Goal: Task Accomplishment & Management: Manage account settings

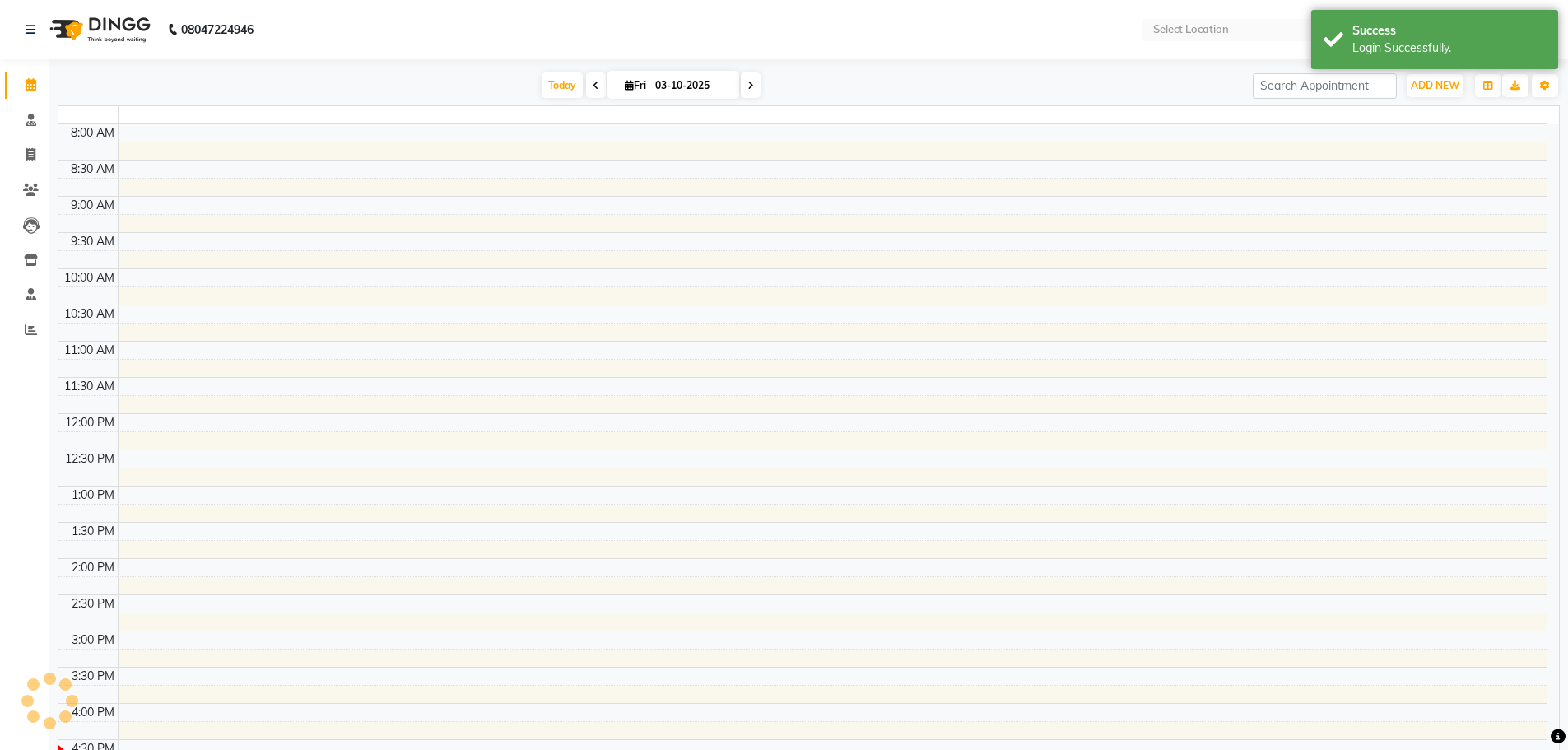
select select "en"
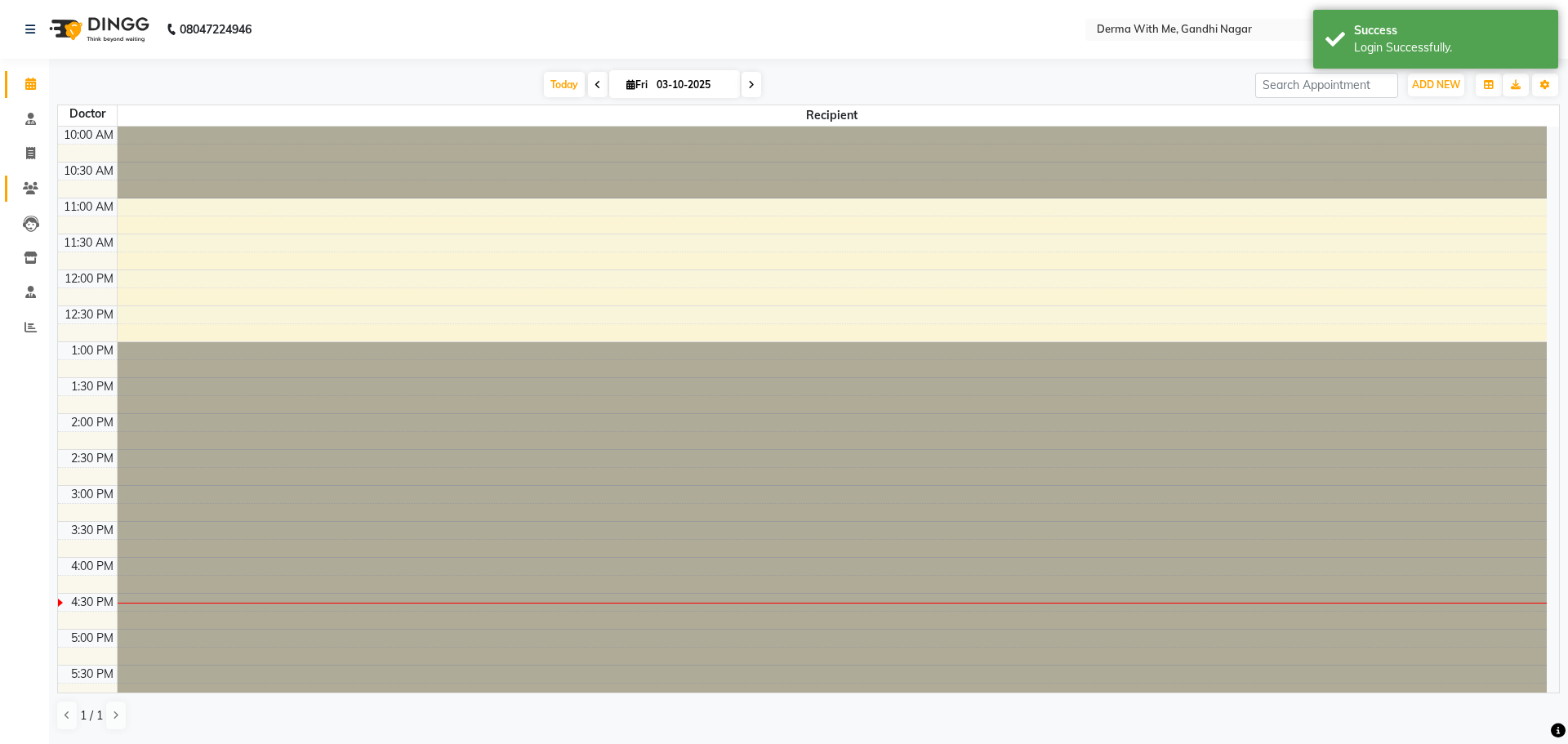
click at [25, 176] on link "Patients" at bounding box center [24, 189] width 39 height 27
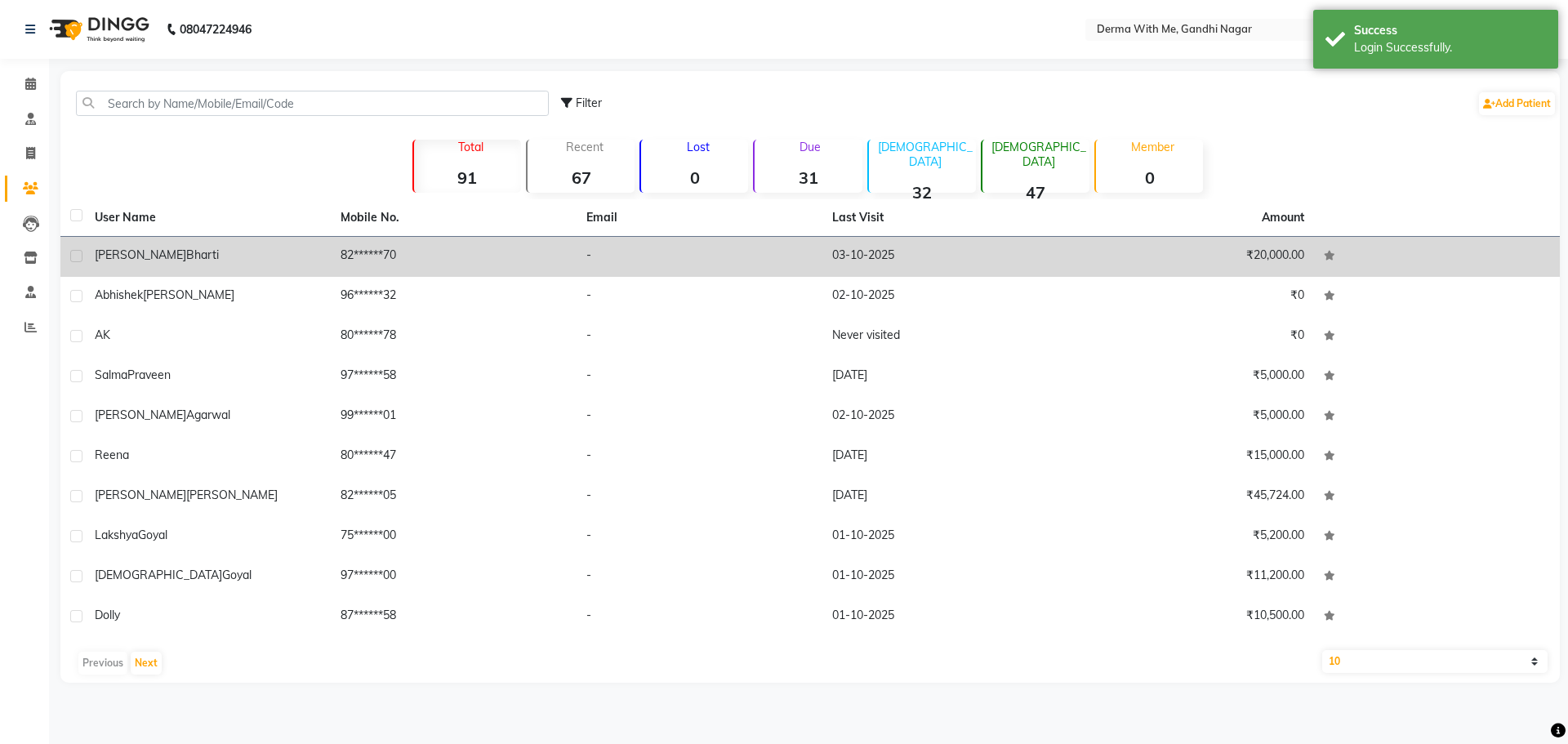
click at [340, 243] on td "82******70" at bounding box center [453, 257] width 246 height 40
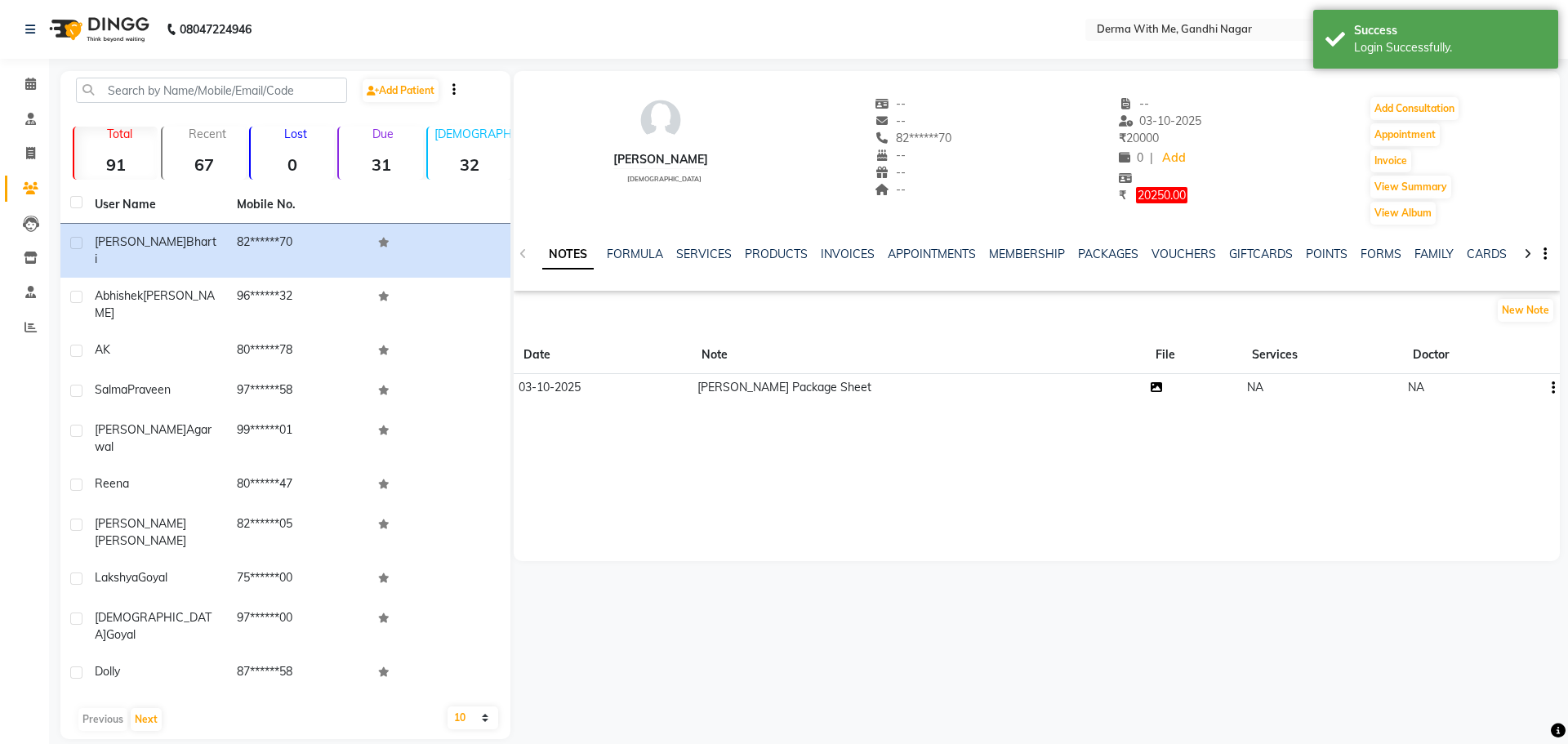
click at [1151, 391] on icon at bounding box center [1157, 387] width 12 height 12
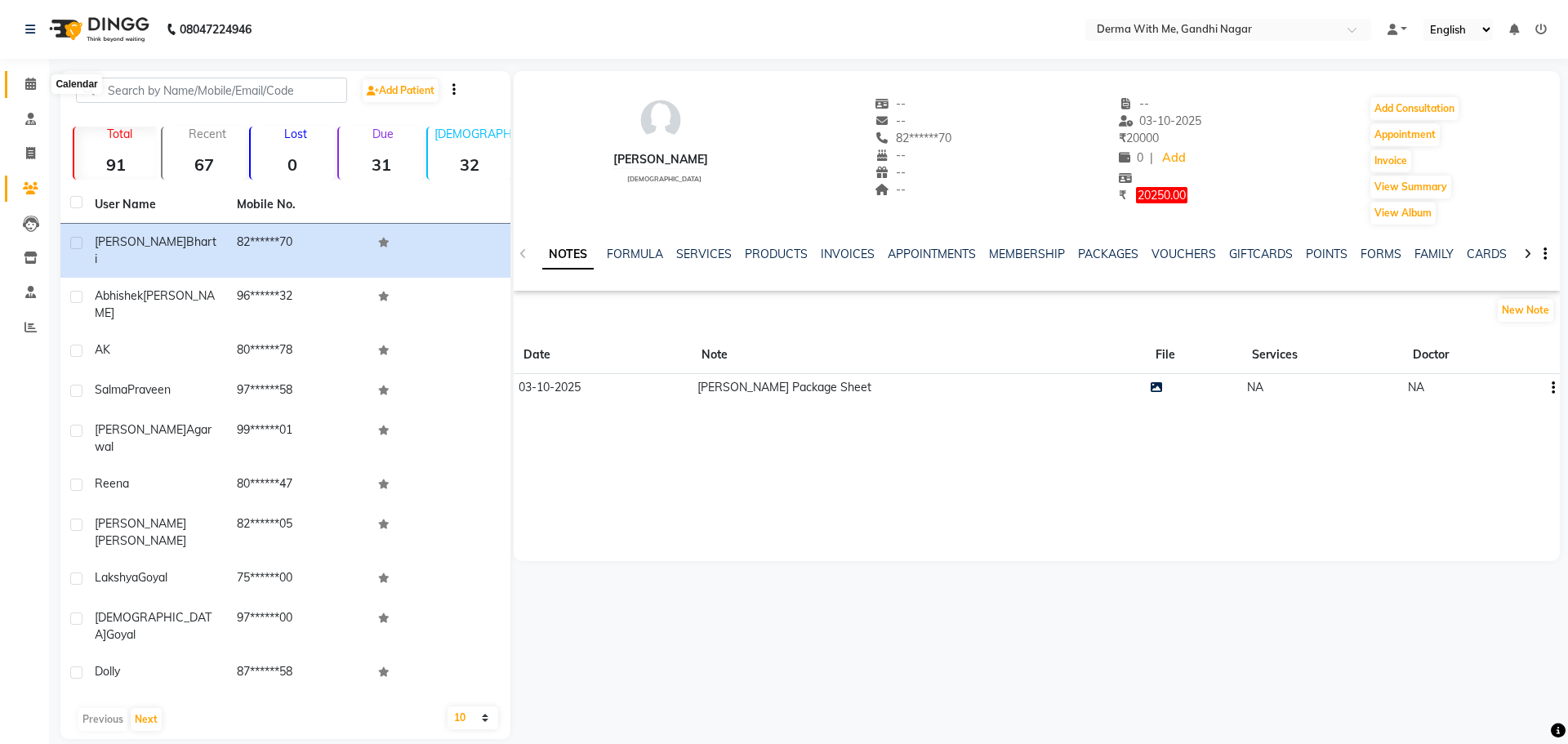
click at [37, 87] on span at bounding box center [31, 84] width 28 height 19
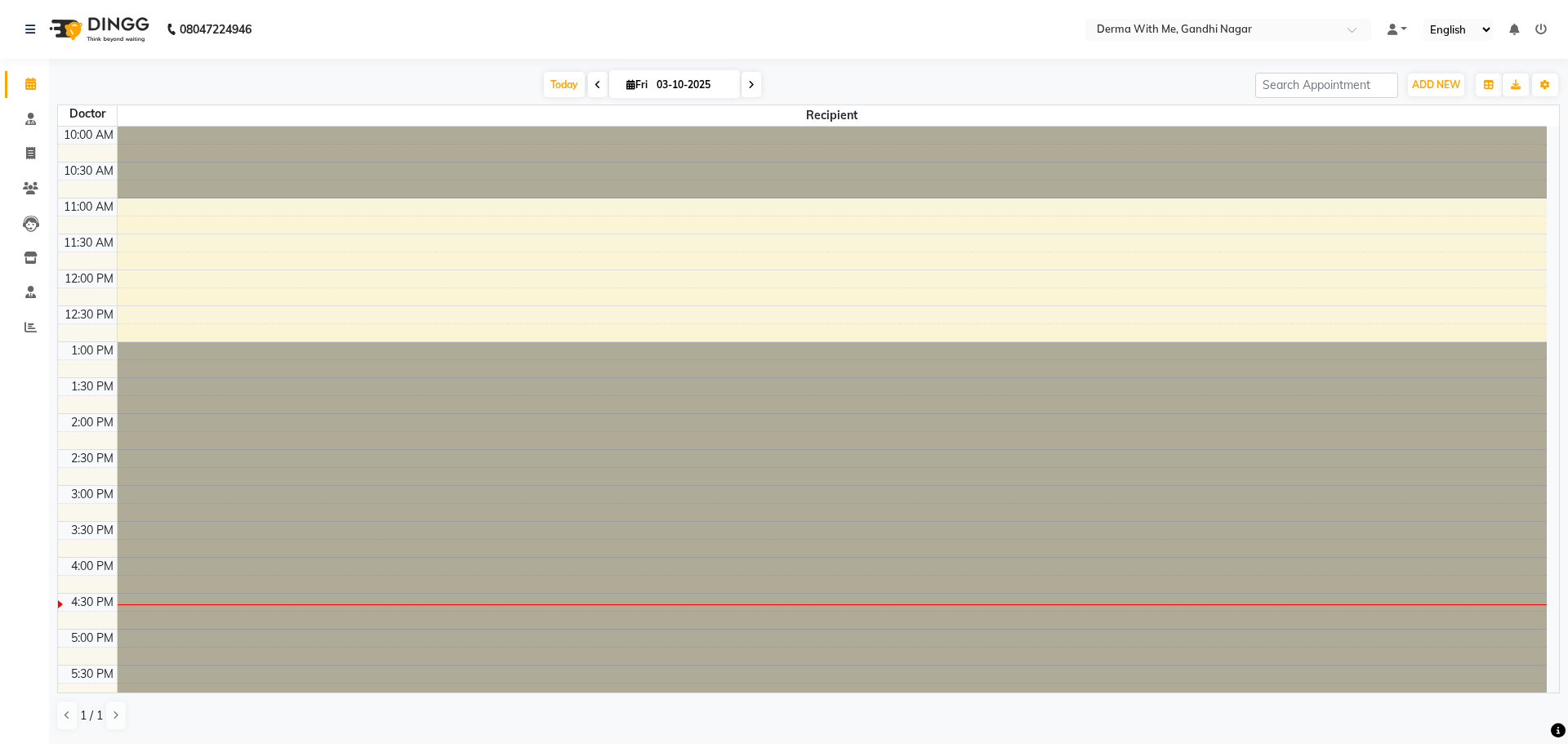
click at [207, 402] on div at bounding box center [832, 629] width 1430 height 574
click at [182, 381] on div at bounding box center [832, 629] width 1430 height 574
click at [183, 382] on div at bounding box center [832, 629] width 1430 height 574
click at [157, 353] on div at bounding box center [832, 629] width 1430 height 574
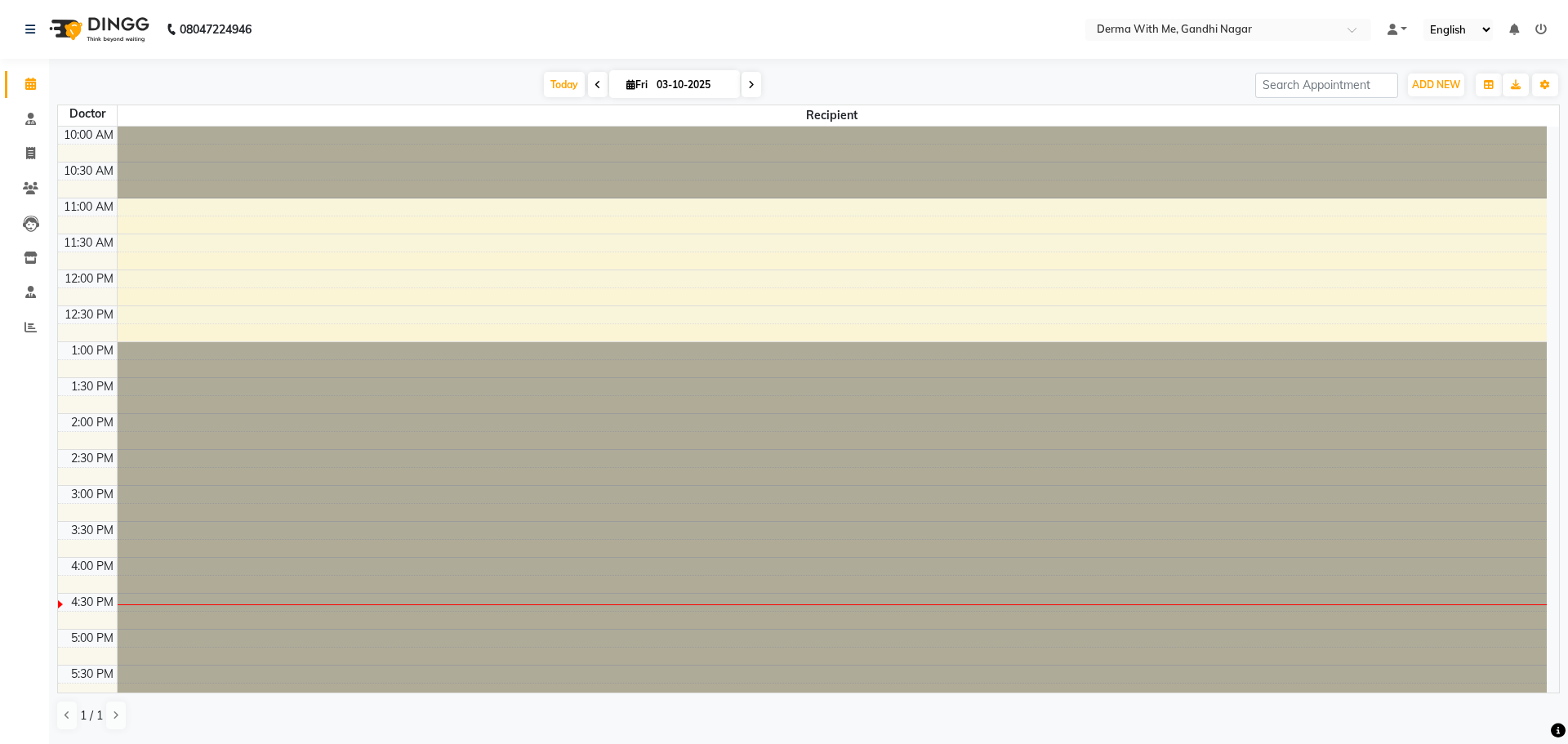
drag, startPoint x: 157, startPoint y: 353, endPoint x: 54, endPoint y: 288, distance: 121.8
click at [54, 289] on div "[DATE] [DATE] Toggle Dropdown Add Appointment Add Invoice Add Patient Toggle Dr…" at bounding box center [809, 401] width 1519 height 683
drag, startPoint x: 70, startPoint y: 141, endPoint x: 813, endPoint y: 169, distance: 743.5
click at [811, 169] on div "10:00 AM 10:30 AM 11:00 AM 11:30 AM 12:00 PM 12:30 PM 1:00 PM 1:30 PM 2:00 PM 2…" at bounding box center [803, 522] width 1489 height 790
click at [869, 147] on div at bounding box center [832, 162] width 1430 height 72
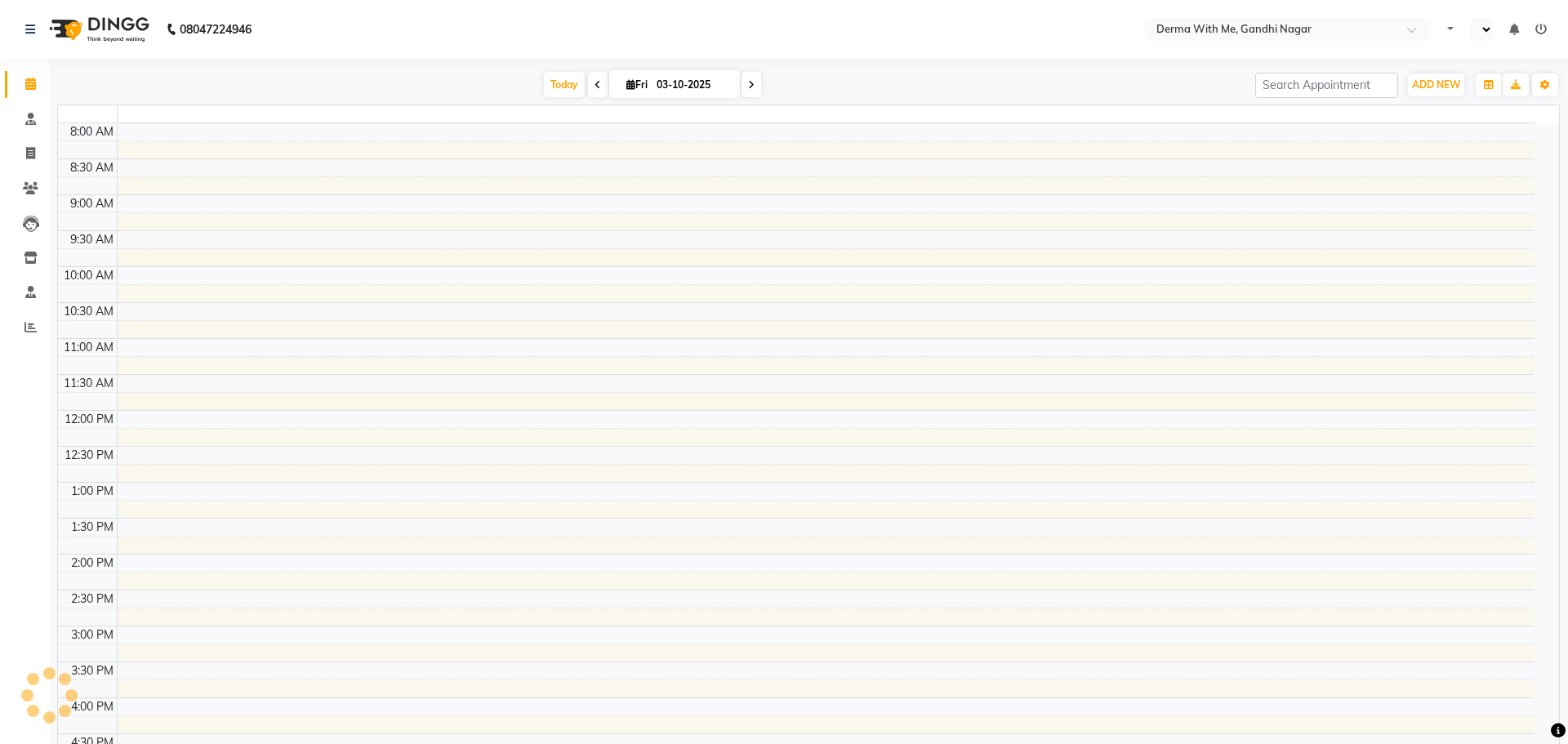
select select "en"
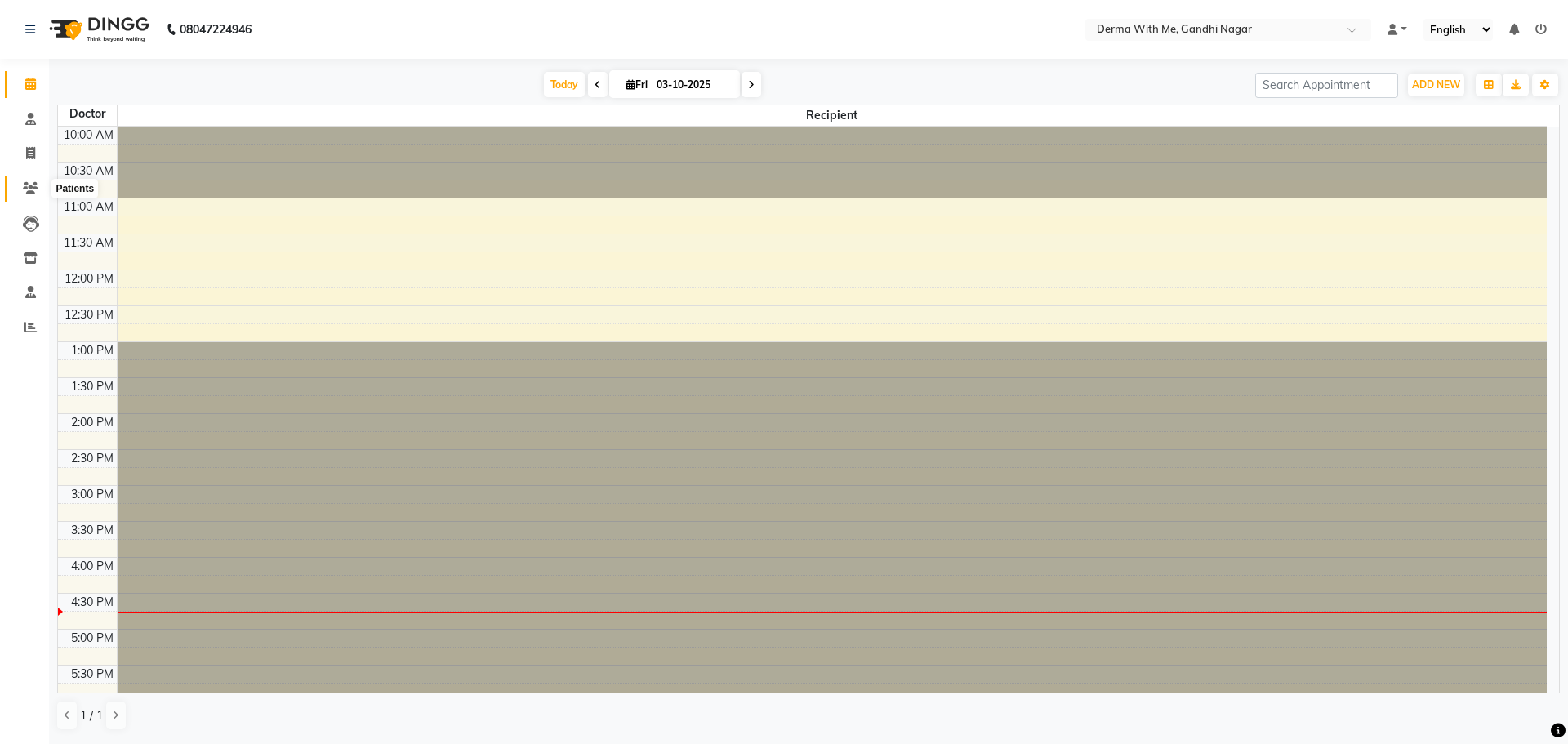
drag, startPoint x: 28, startPoint y: 185, endPoint x: 19, endPoint y: 180, distance: 10.3
click at [28, 185] on icon at bounding box center [30, 188] width 16 height 12
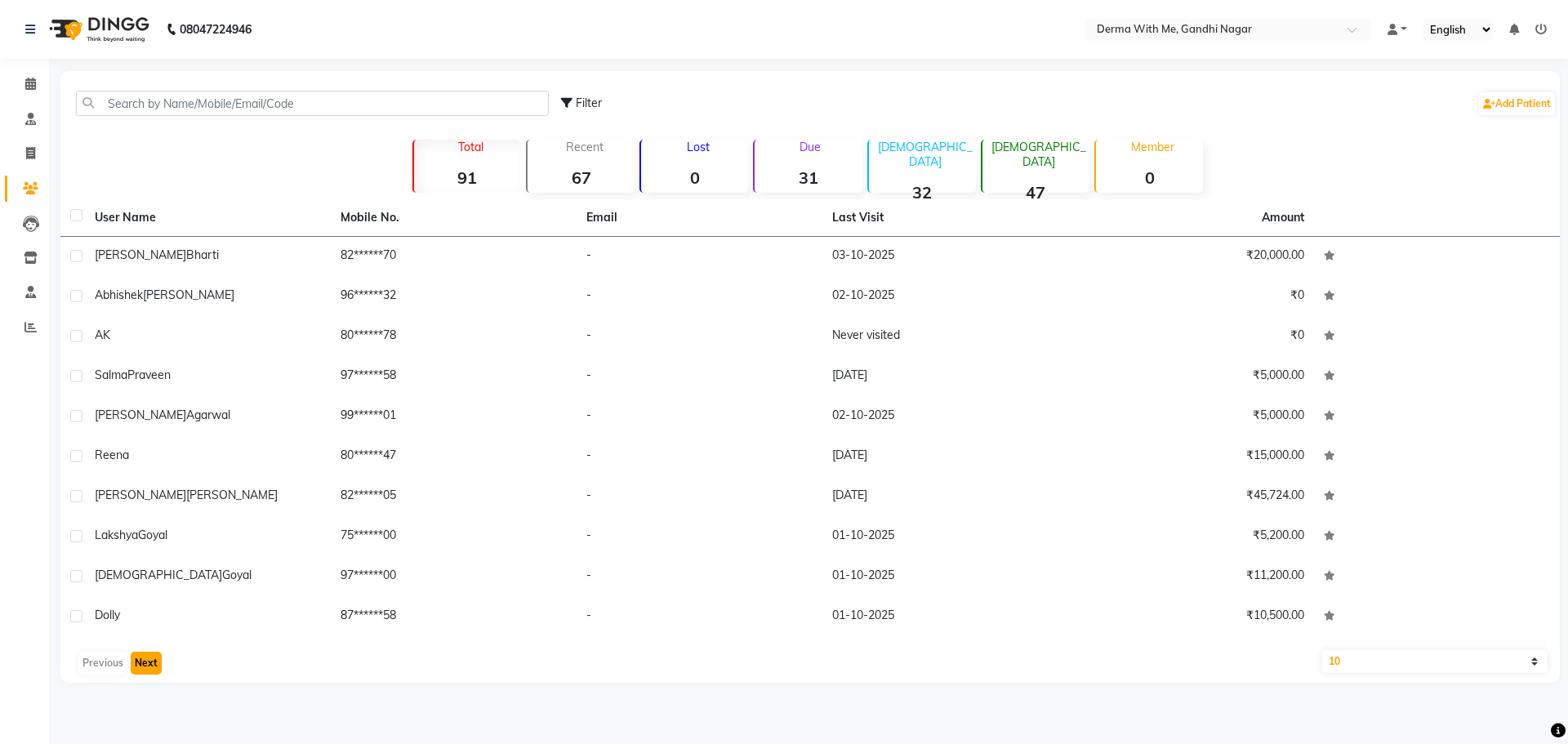
click at [137, 666] on button "Next" at bounding box center [146, 663] width 31 height 22
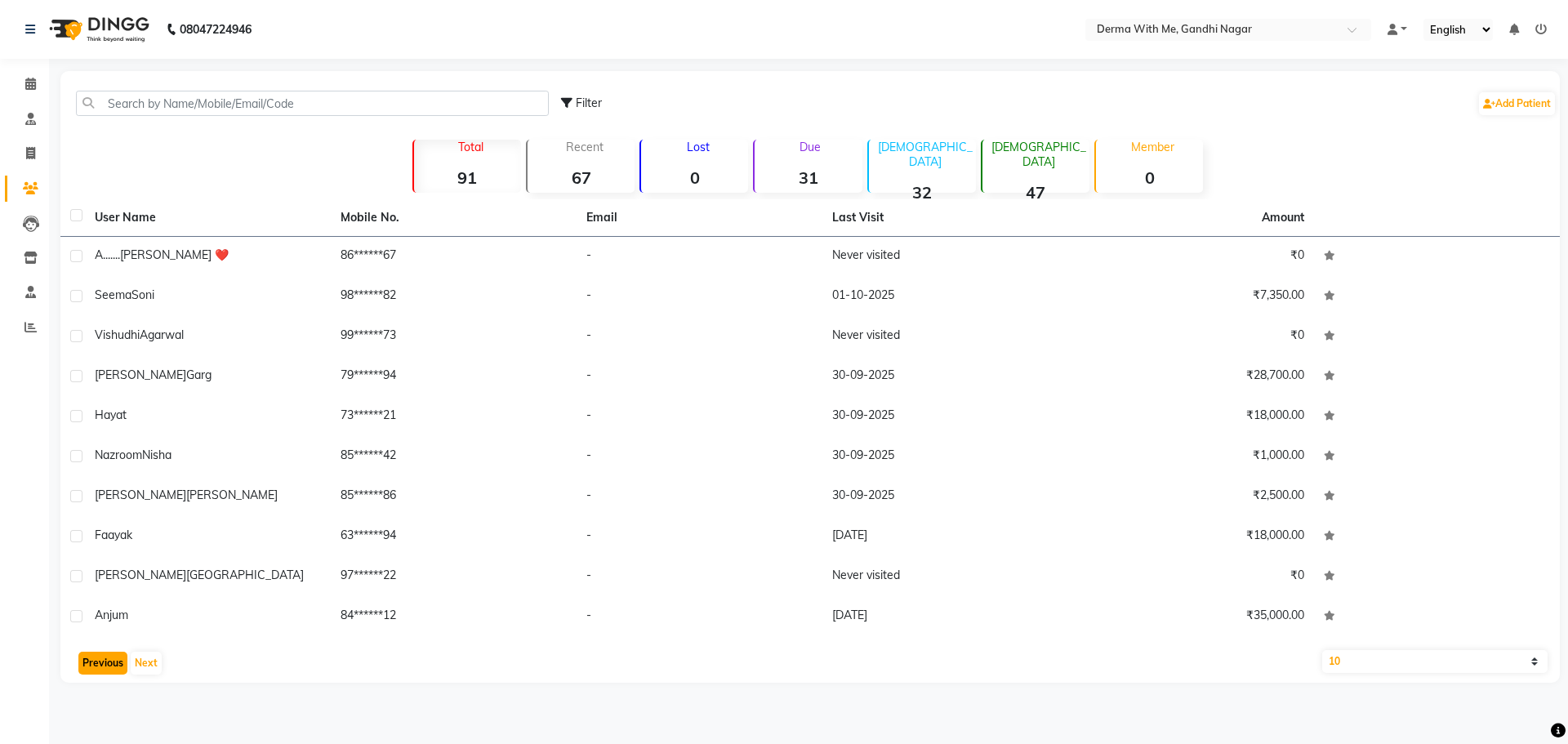
click at [99, 665] on button "Previous" at bounding box center [102, 663] width 49 height 22
click at [99, 665] on div "Previous Next" at bounding box center [809, 663] width 1486 height 26
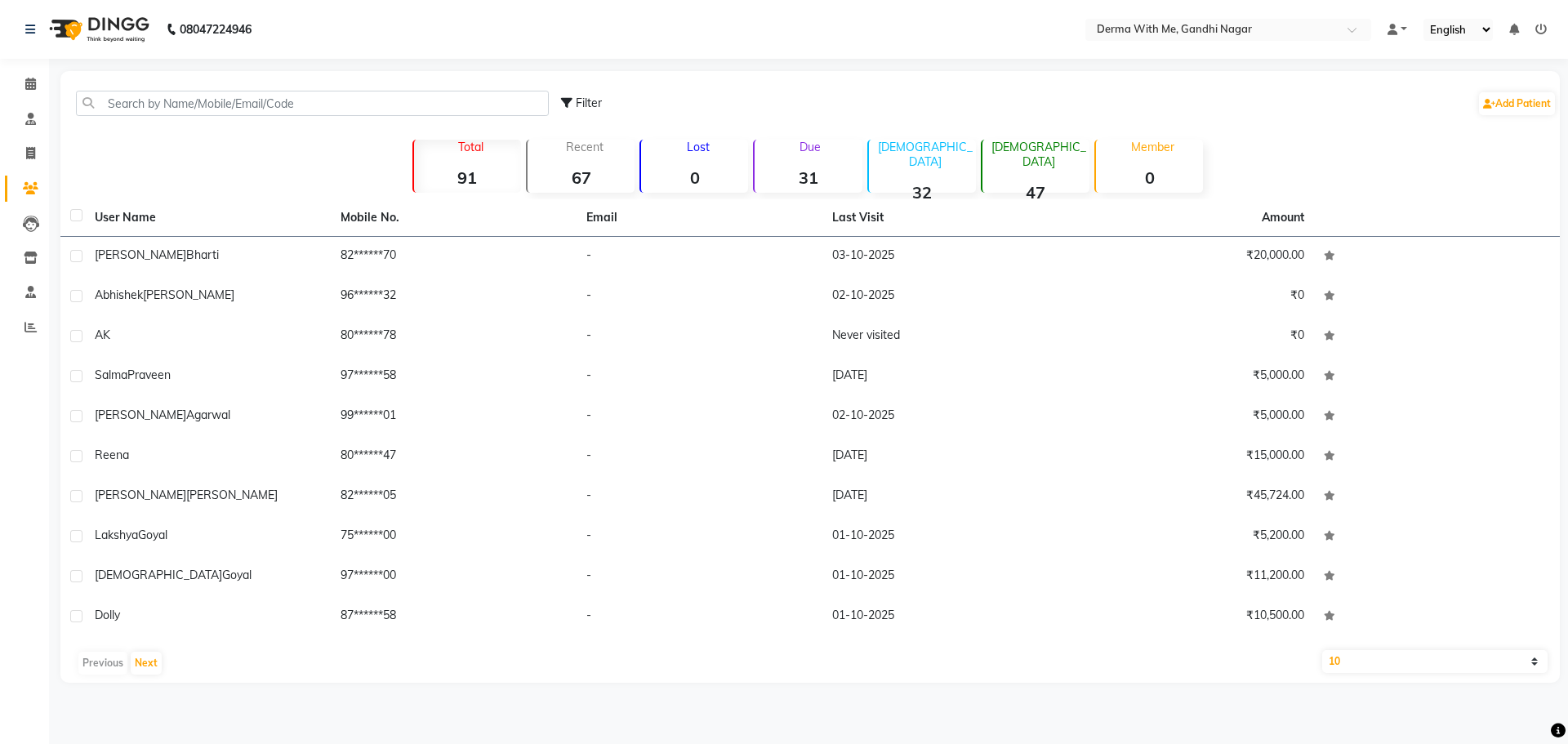
click at [251, 205] on th "User Name" at bounding box center [207, 217] width 246 height 37
click at [233, 122] on div "Filter Add Patient" at bounding box center [809, 103] width 1493 height 52
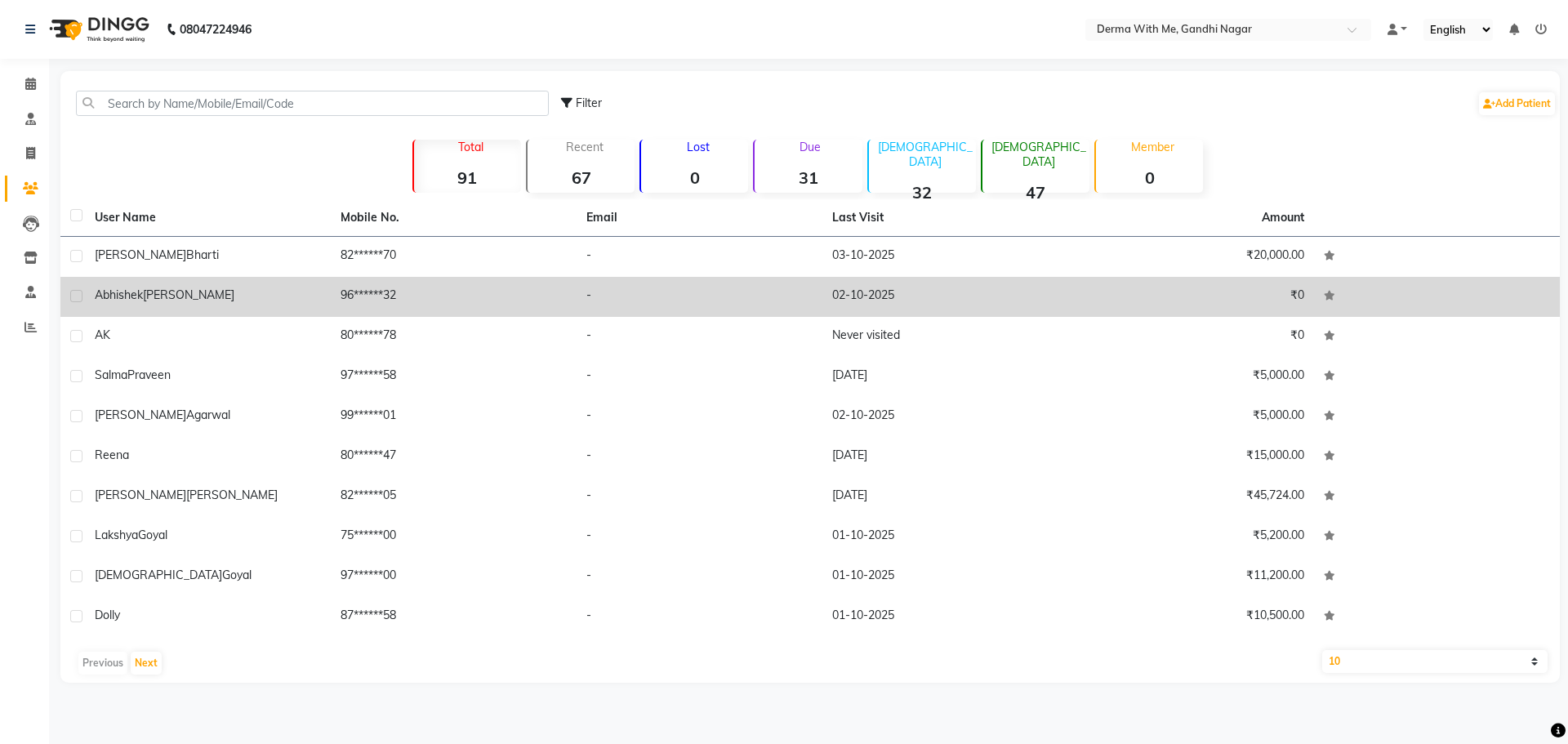
click at [246, 265] on td "Anshu Bharti" at bounding box center [207, 257] width 246 height 40
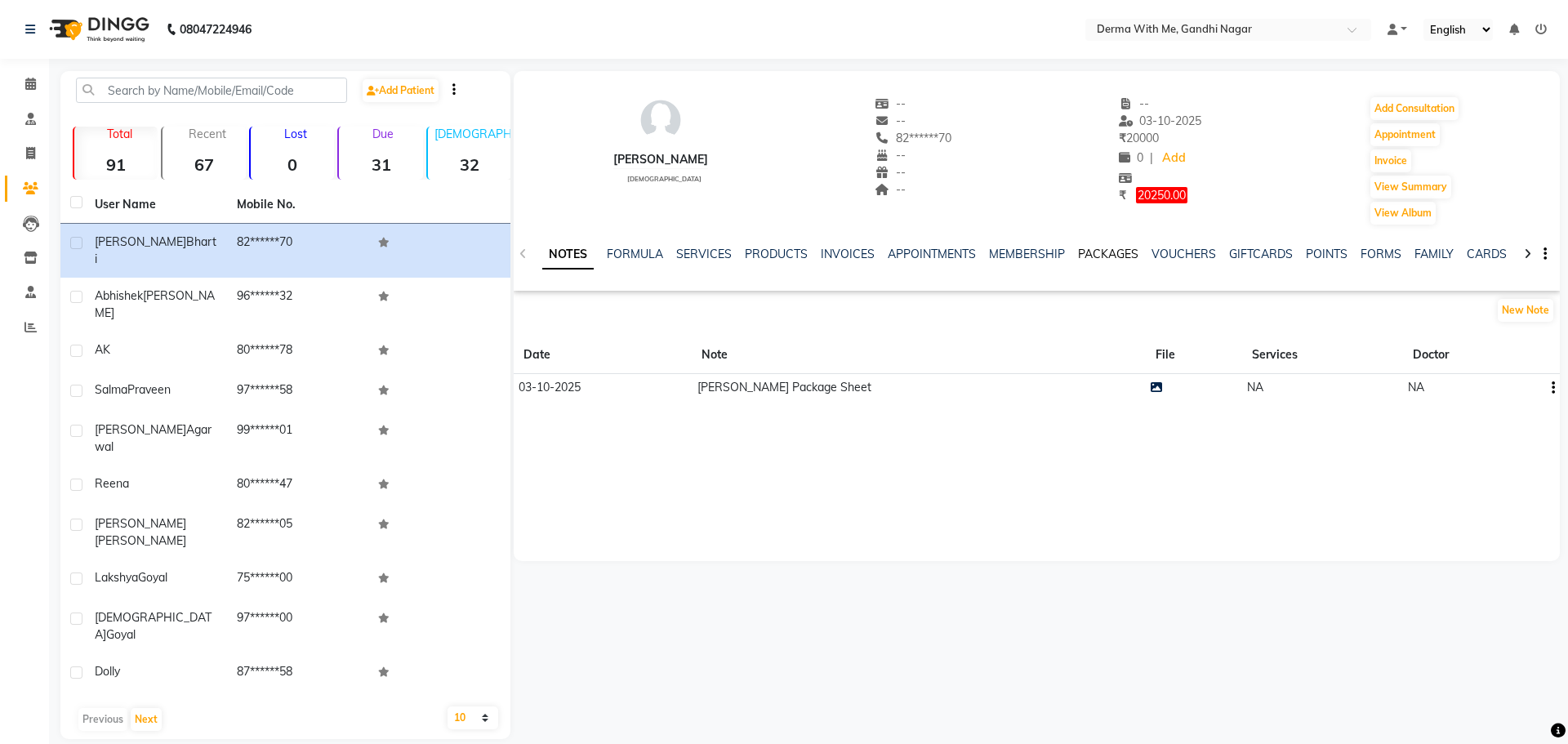
click at [1093, 260] on link "PACKAGES" at bounding box center [1108, 254] width 61 height 15
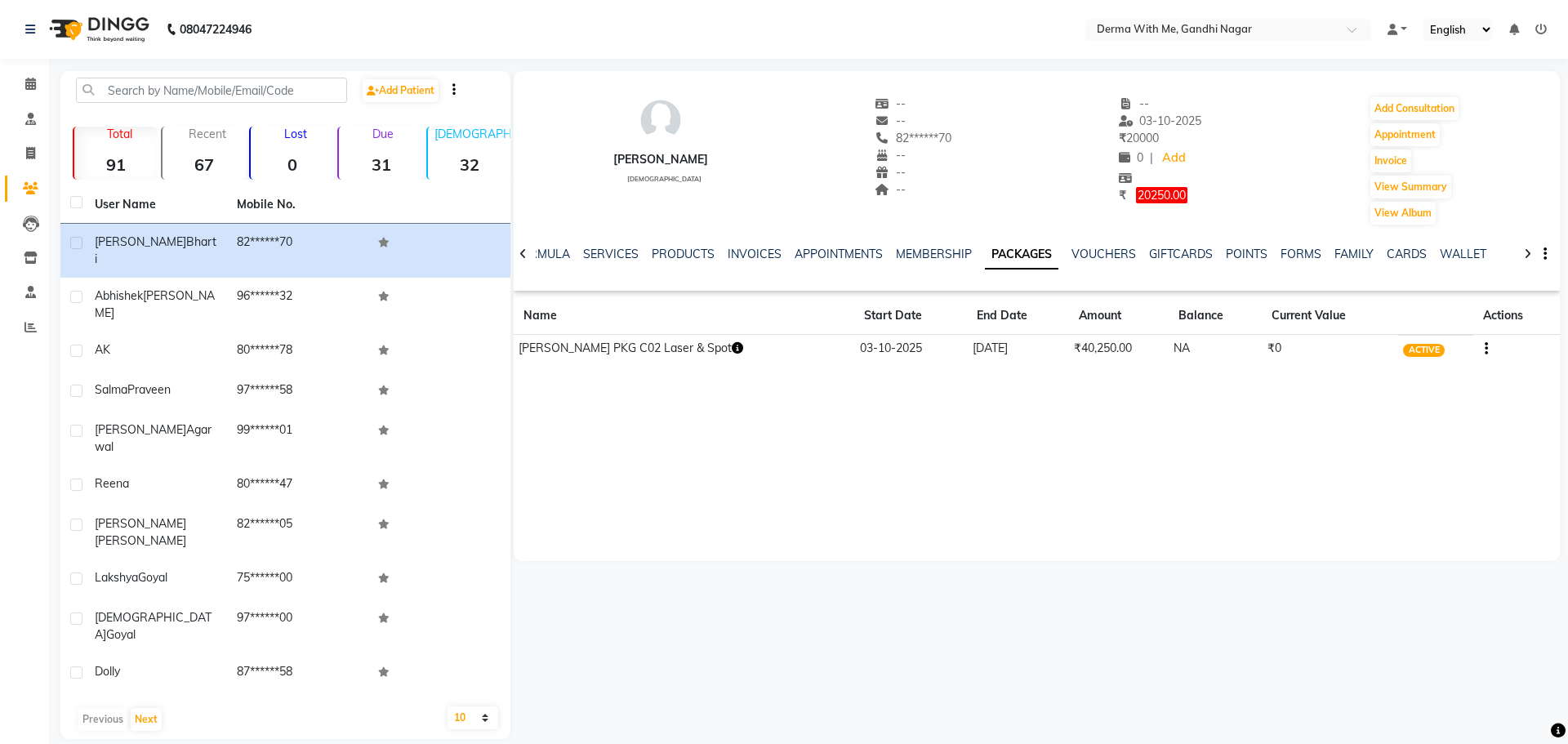
click at [732, 347] on icon "button" at bounding box center [738, 348] width 12 height 12
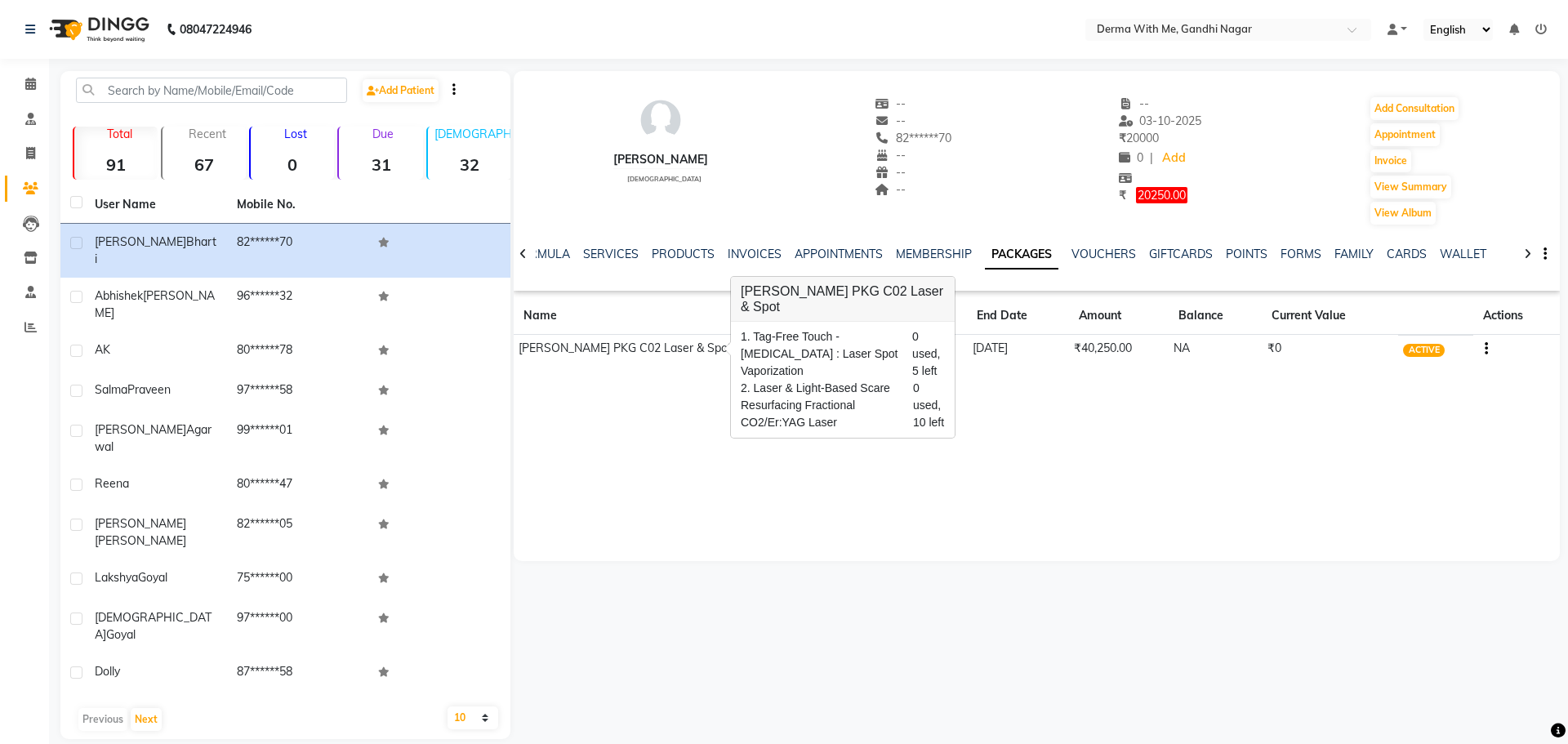
click at [924, 462] on div "Anshu Bharti female -- -- 82******70 -- -- -- -- 03-10-2025 ₹ 20000 0 | Add ₹ 2…" at bounding box center [1037, 316] width 1046 height 490
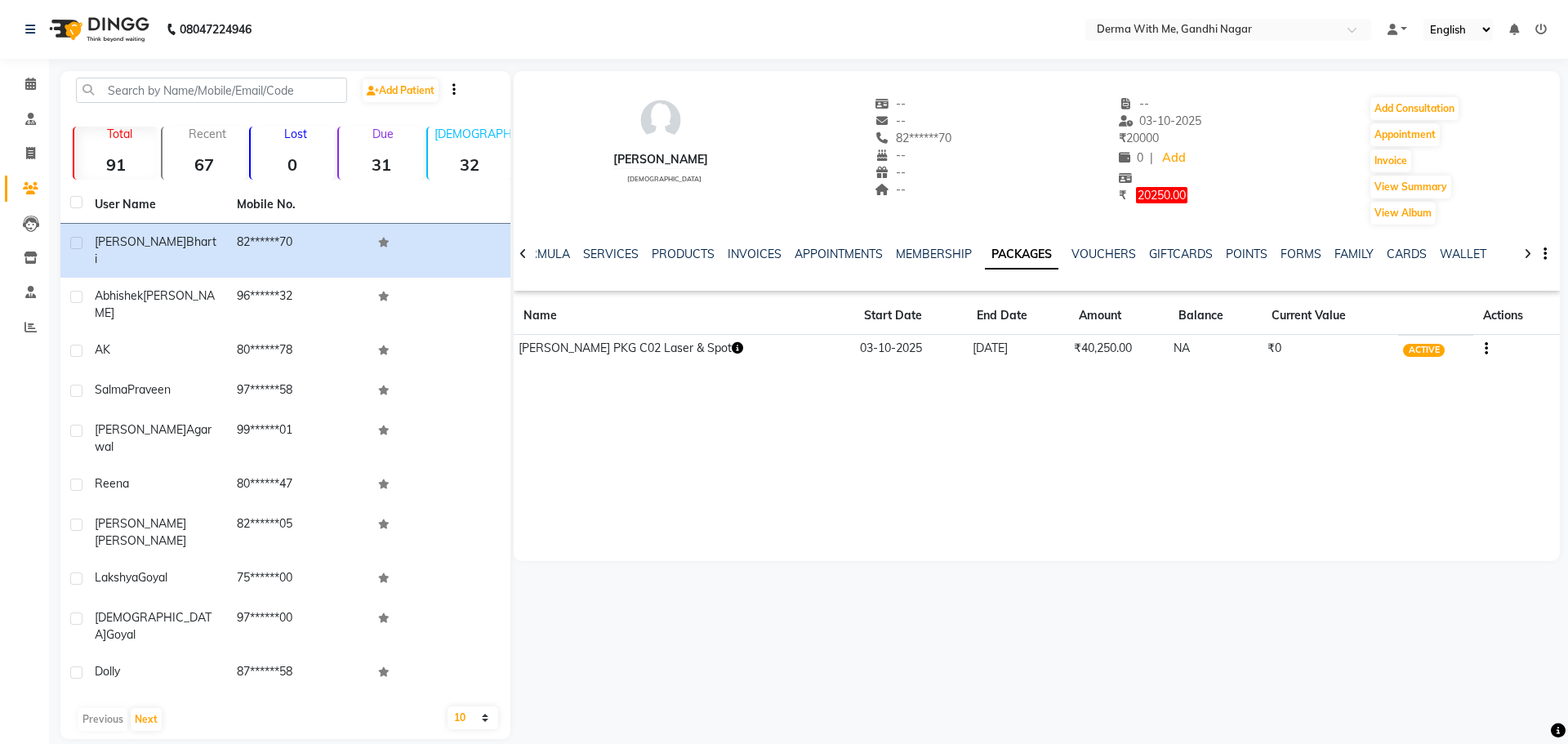
click at [732, 346] on icon "button" at bounding box center [738, 348] width 12 height 12
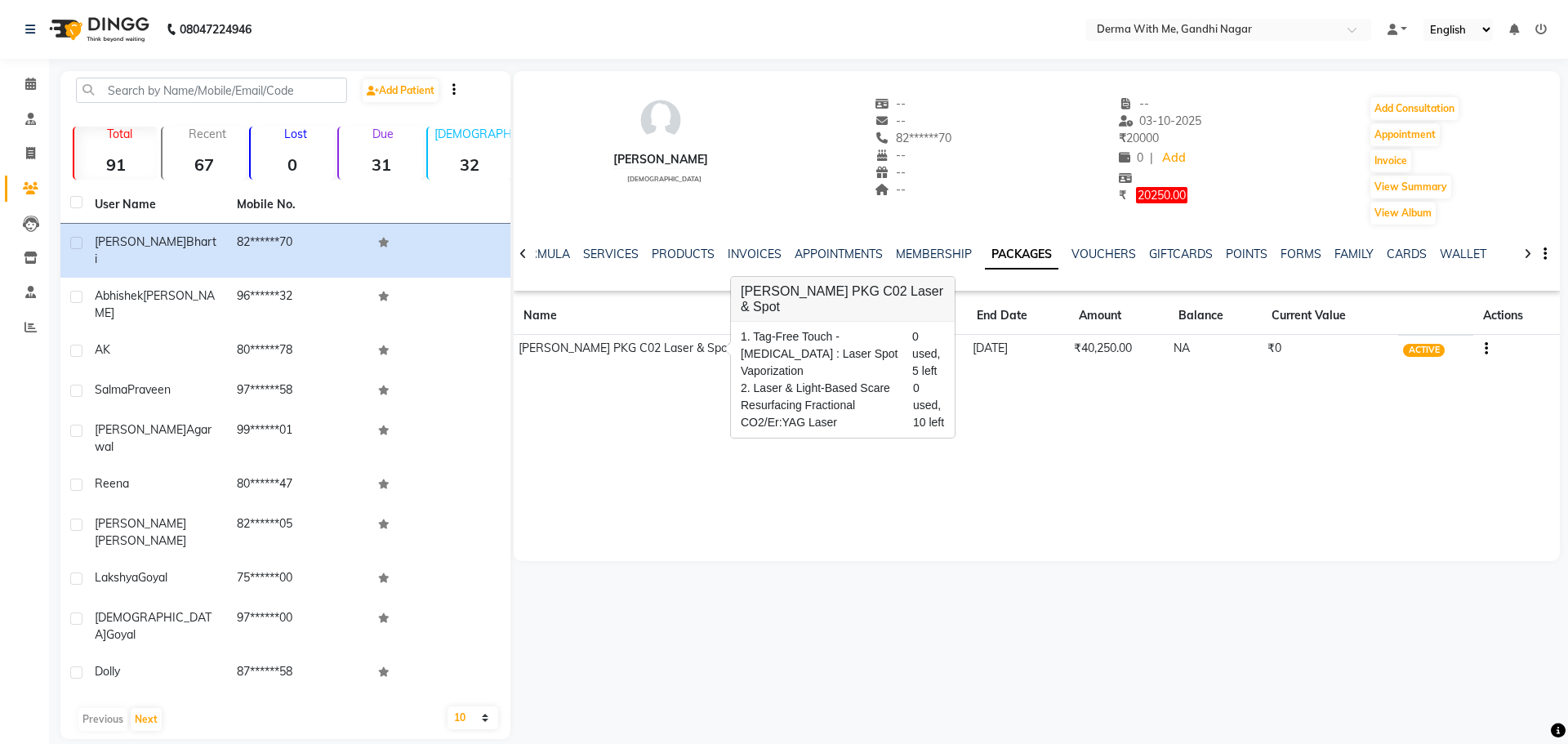
click at [652, 287] on div "Anshu Bharti female -- -- 82******70 -- -- -- -- 03-10-2025 ₹ 20000 0 | Add ₹ 2…" at bounding box center [1037, 181] width 1046 height 220
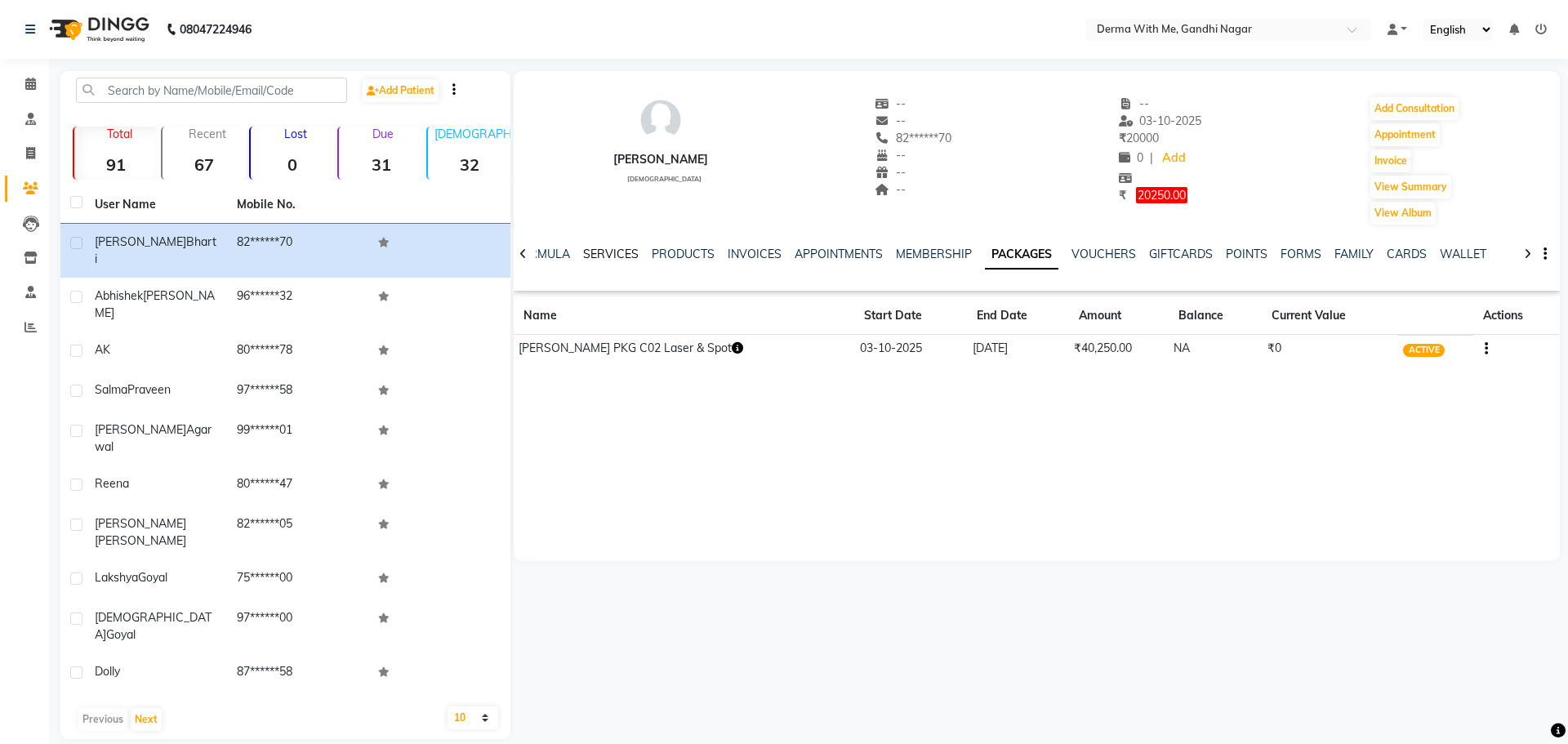
click at [602, 251] on link "SERVICES" at bounding box center [610, 254] width 56 height 15
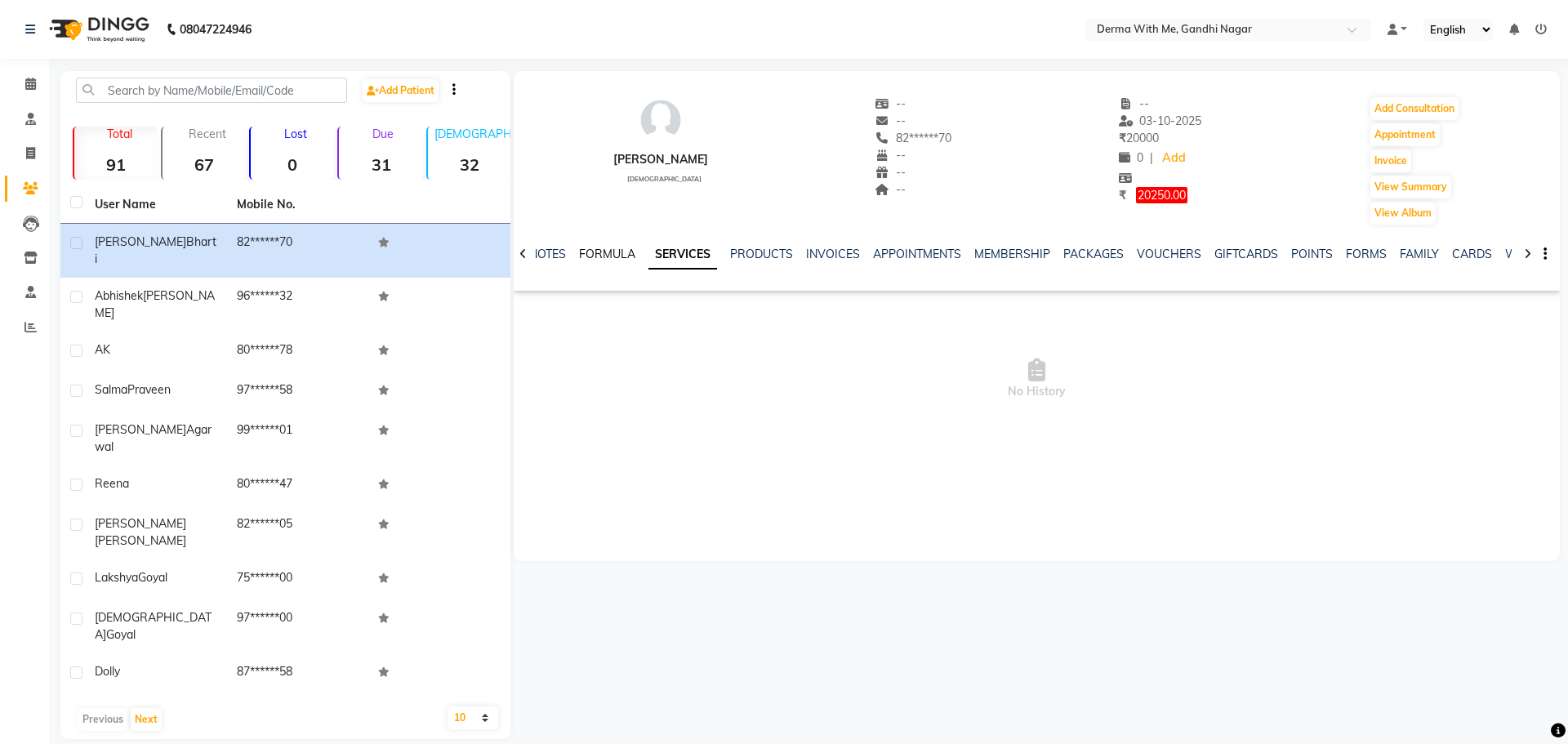
click at [570, 250] on ul "NOTES FORMULA SERVICES PRODUCTS INVOICES APPOINTMENTS MEMBERSHIP PACKAGES VOUCH…" at bounding box center [1048, 254] width 1036 height 17
click at [563, 249] on link "NOTES" at bounding box center [548, 254] width 37 height 15
click at [559, 249] on link "NOTES" at bounding box center [581, 254] width 52 height 29
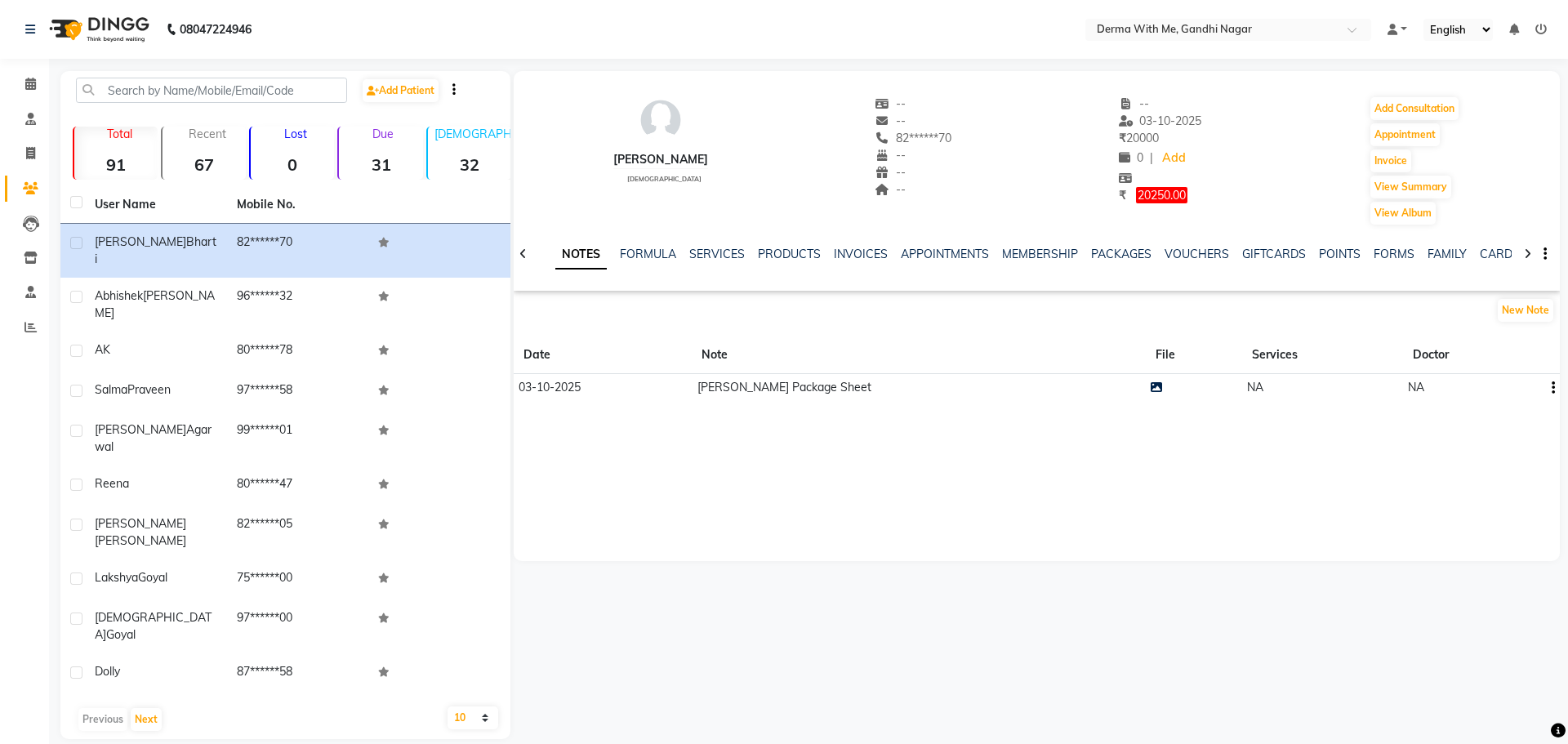
click at [552, 251] on div "NOTES FORMULA SERVICES PRODUCTS INVOICES APPOINTMENTS MEMBERSHIP PACKAGES VOUCH…" at bounding box center [1017, 261] width 950 height 30
click at [520, 252] on icon at bounding box center [523, 254] width 7 height 12
click at [515, 256] on div at bounding box center [523, 252] width 19 height 32
click at [1526, 262] on div at bounding box center [1527, 252] width 19 height 32
click at [1531, 258] on div at bounding box center [1527, 252] width 19 height 32
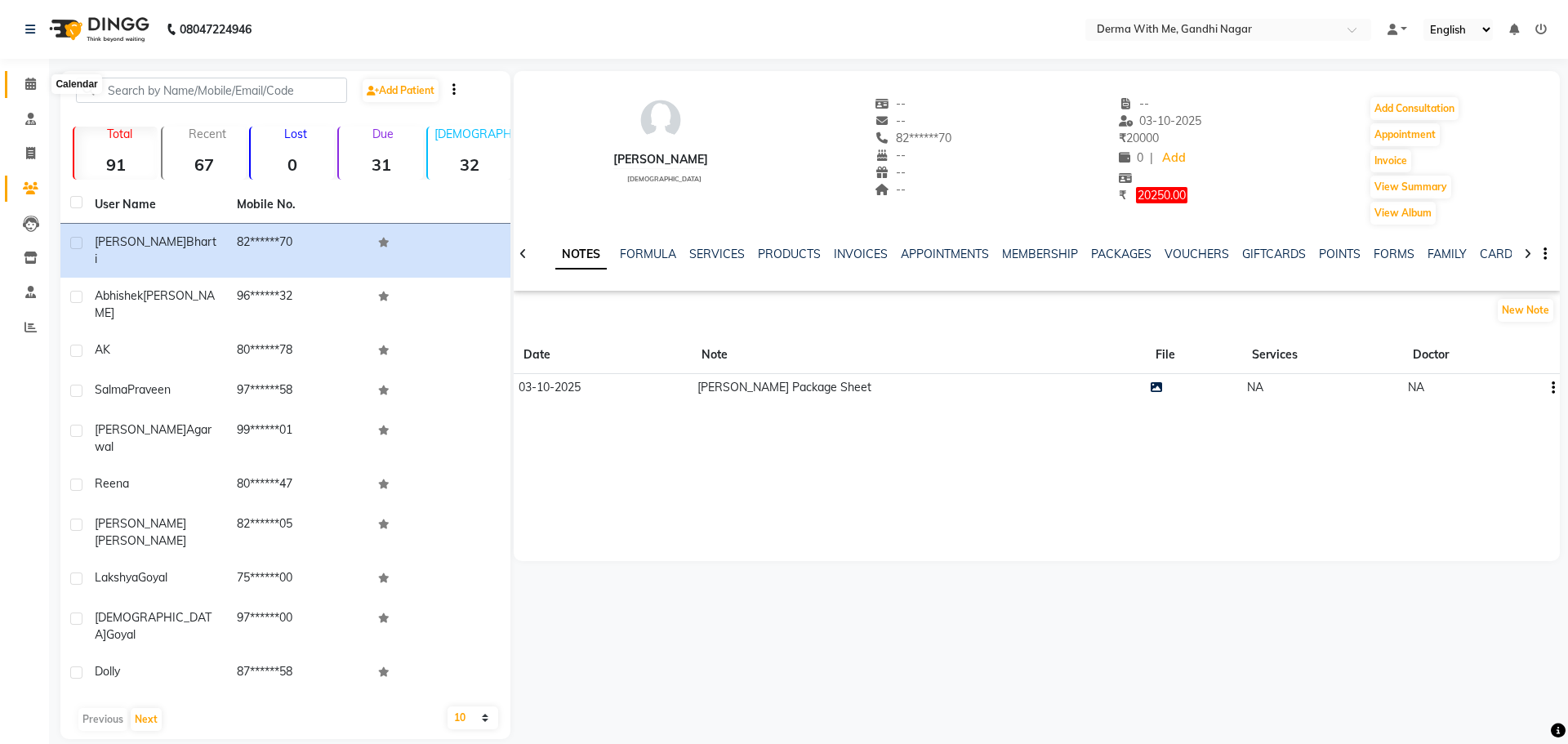
click at [32, 90] on span at bounding box center [31, 84] width 28 height 19
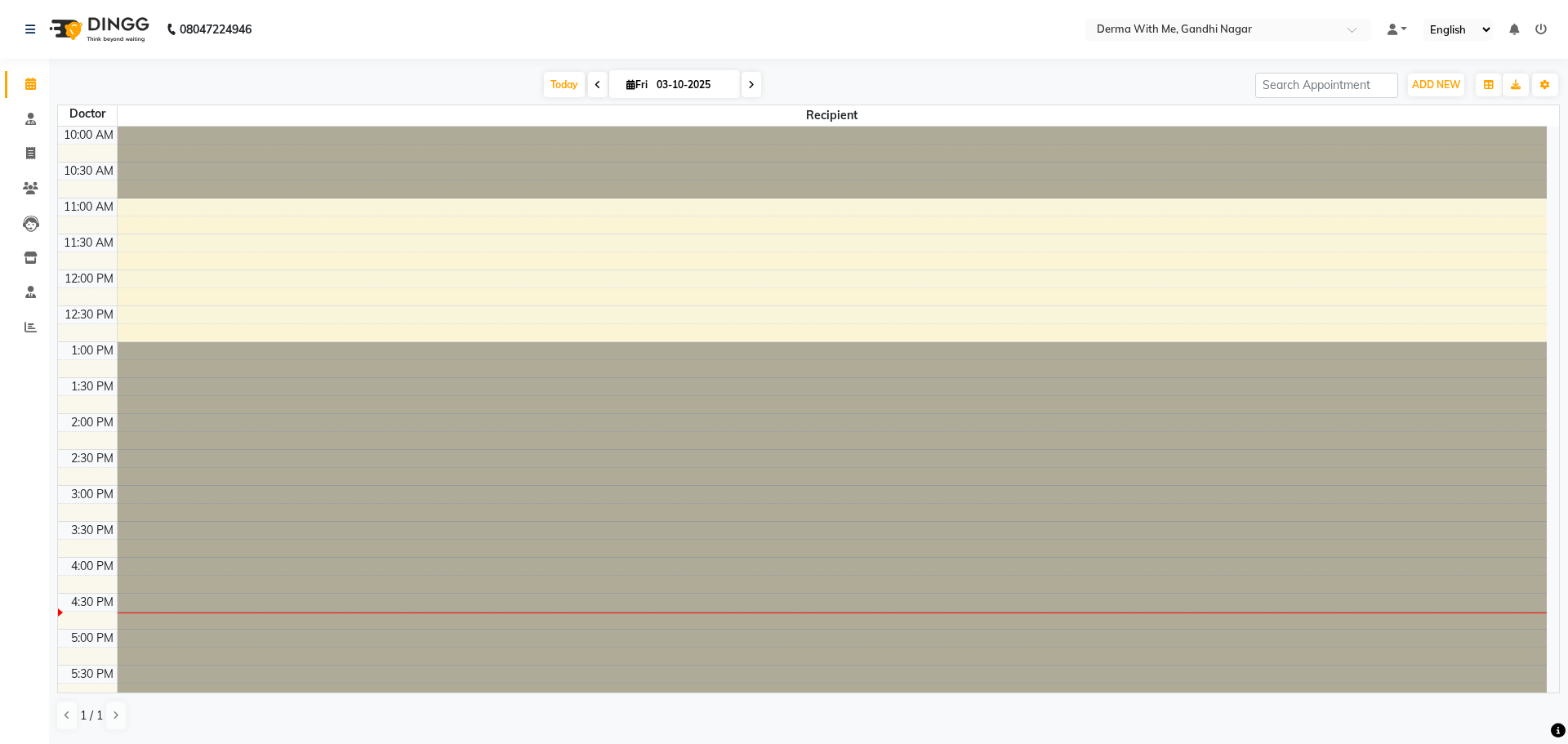
click at [396, 87] on div "Today Fri 03-10-2025" at bounding box center [652, 84] width 1190 height 24
click at [748, 87] on icon at bounding box center [751, 85] width 7 height 10
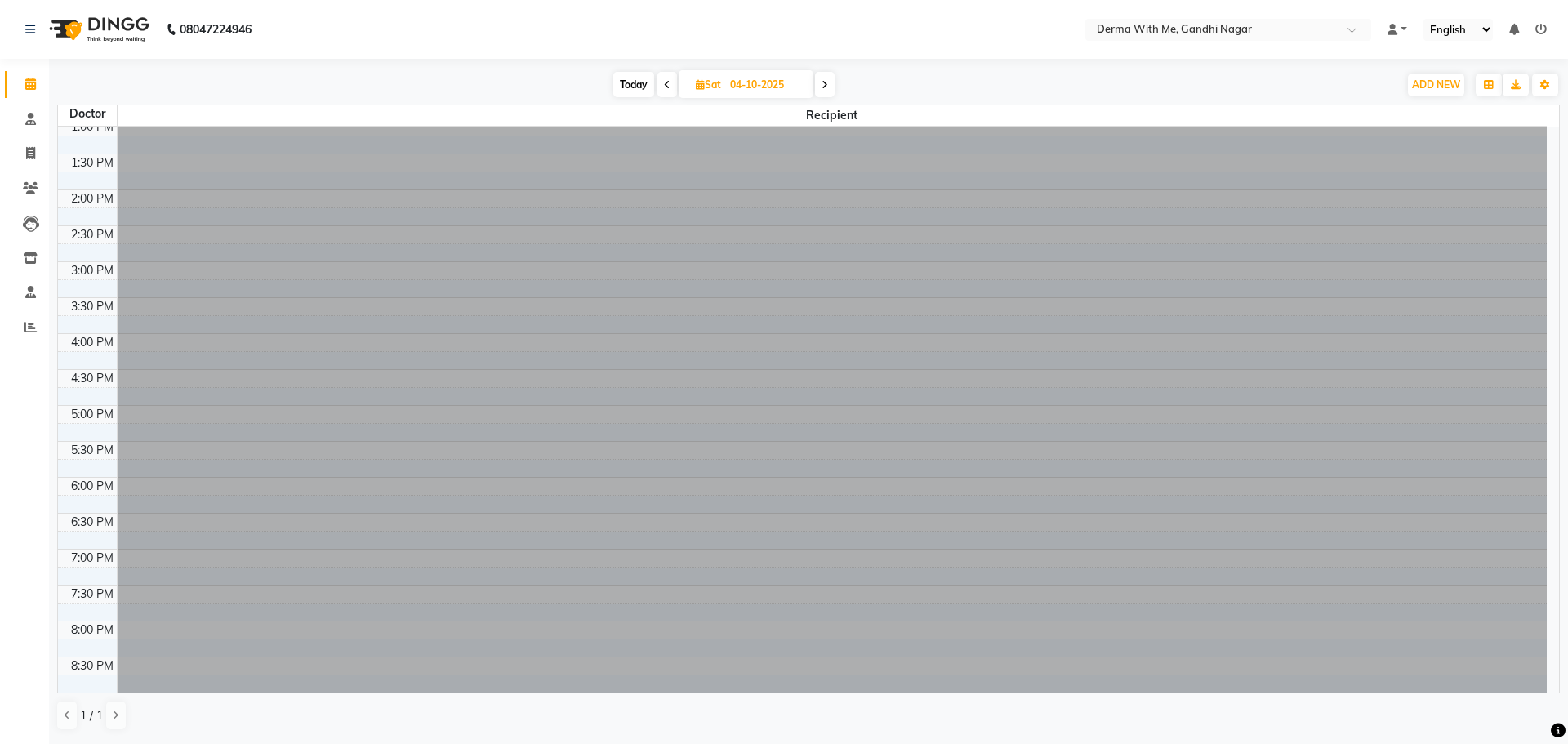
click at [672, 82] on span at bounding box center [668, 84] width 20 height 25
type input "03-10-2025"
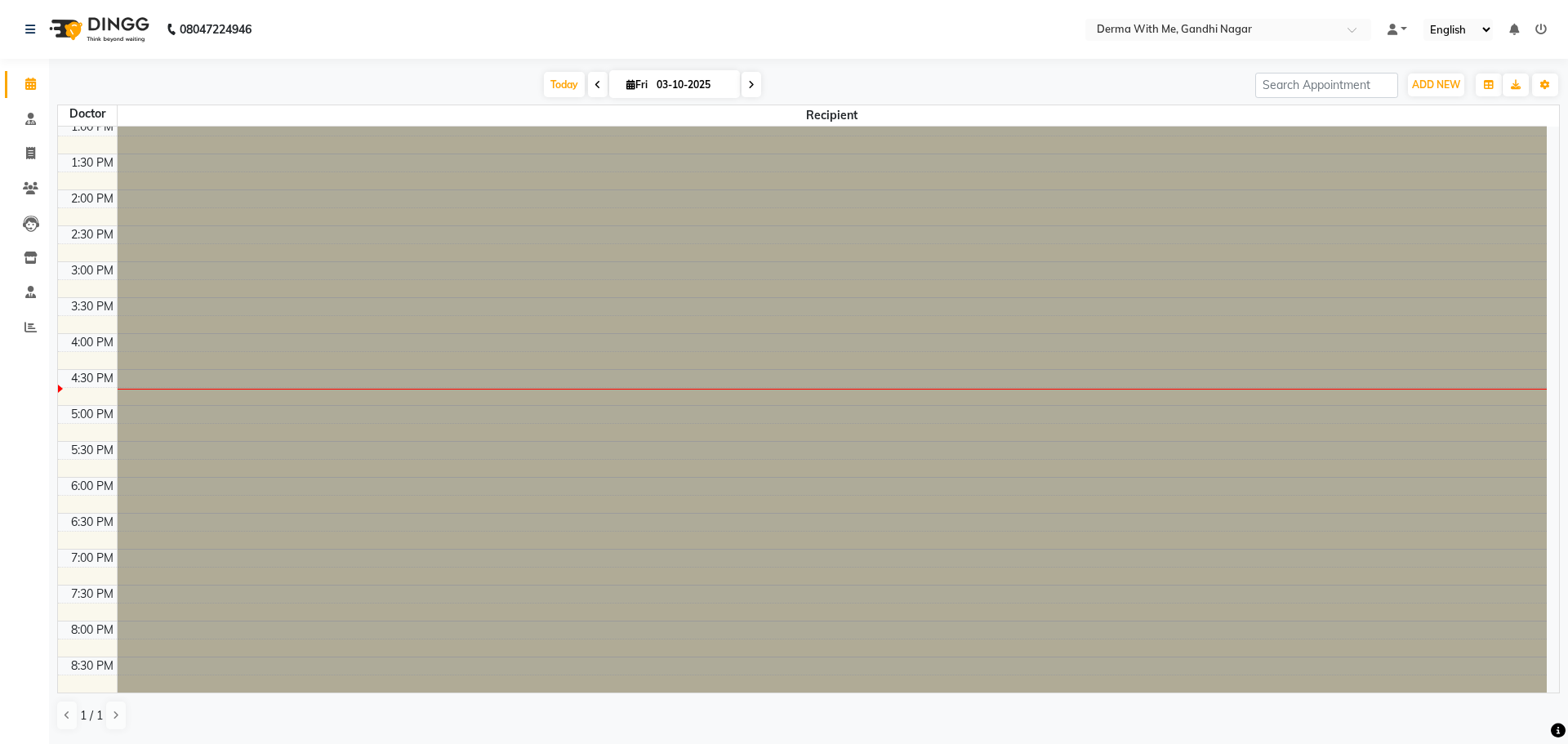
click at [244, 82] on div "Today Fri 03-10-2025" at bounding box center [652, 84] width 1190 height 24
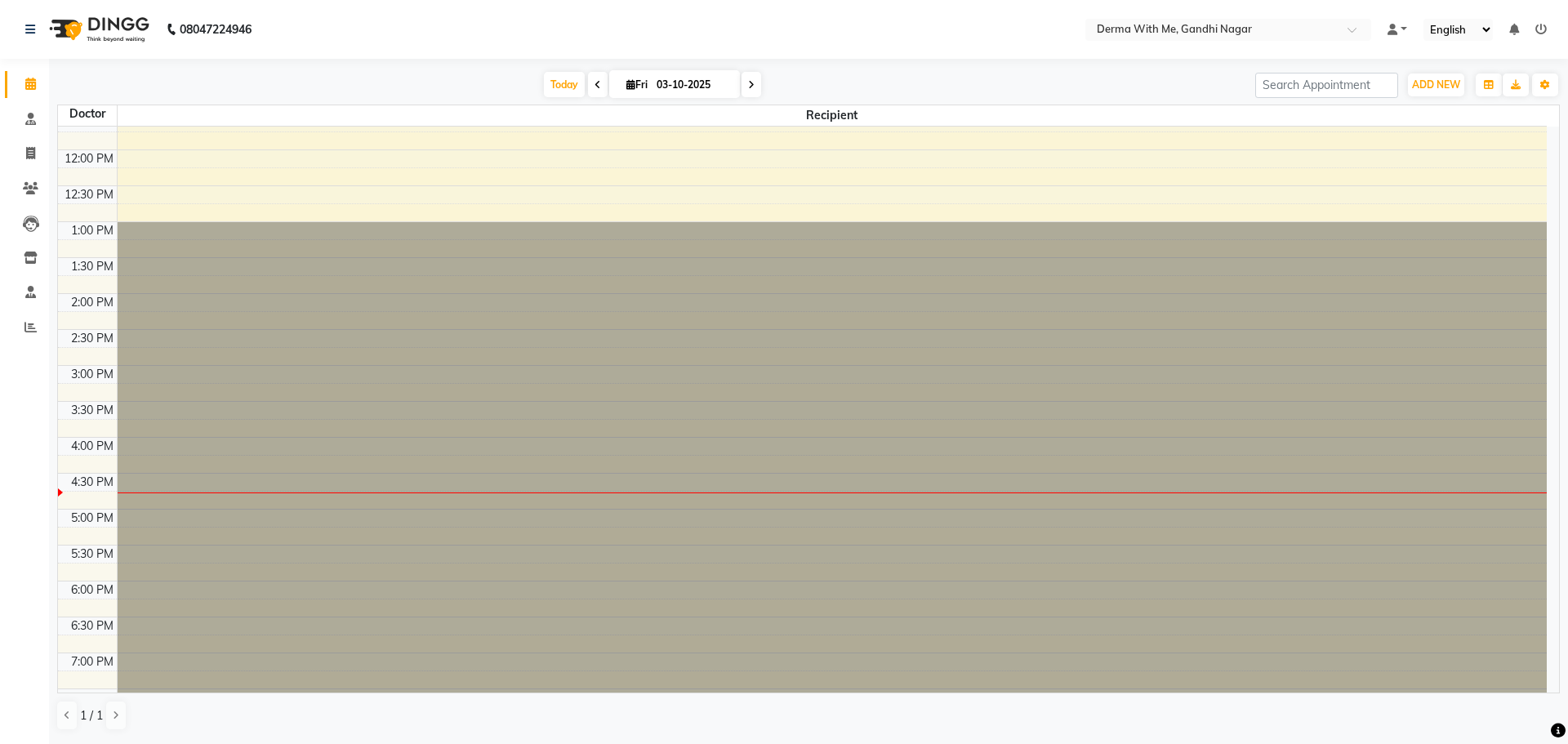
scroll to position [0, 0]
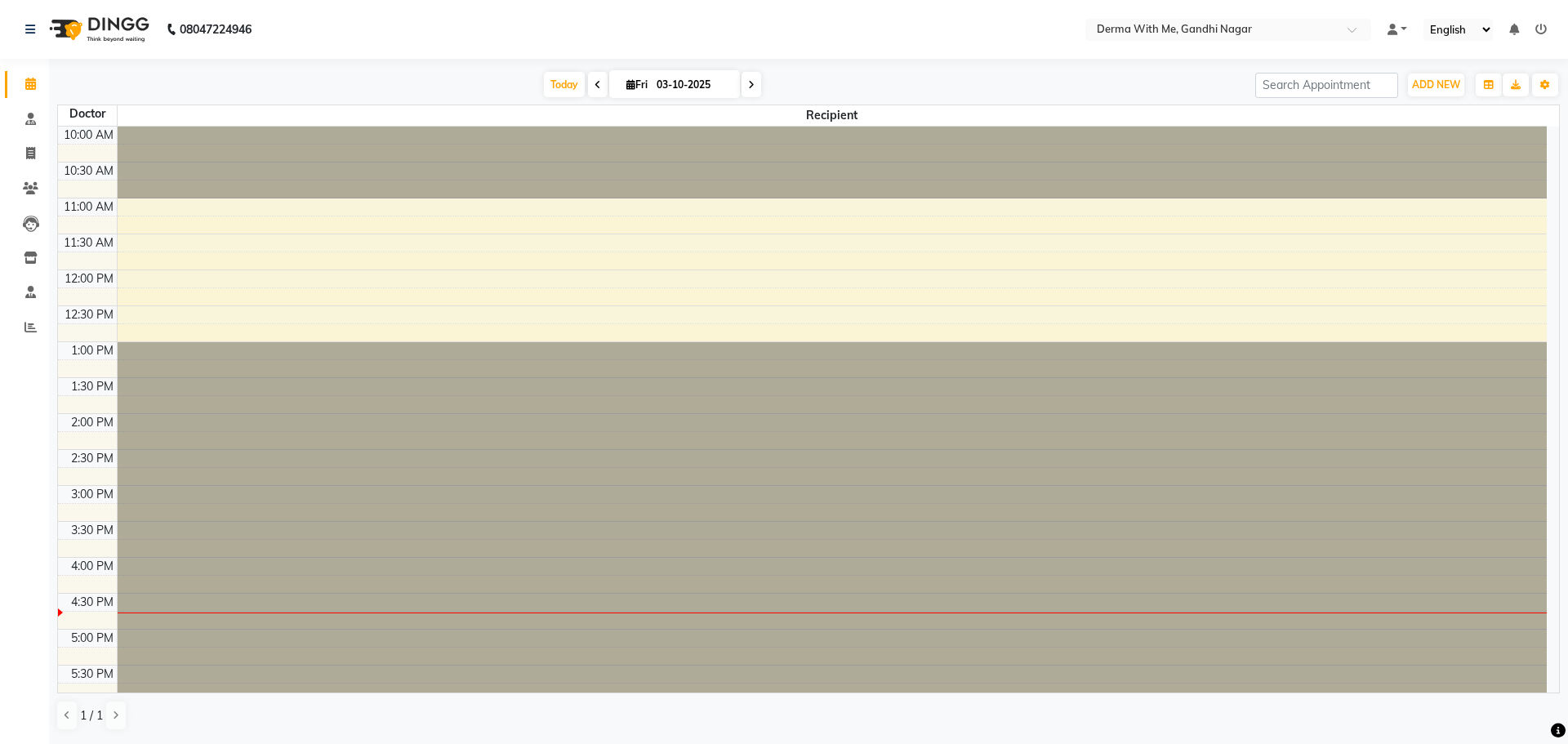
click at [174, 134] on div at bounding box center [832, 162] width 1430 height 72
click at [165, 168] on div at bounding box center [832, 162] width 1430 height 72
click at [156, 177] on div at bounding box center [832, 162] width 1430 height 72
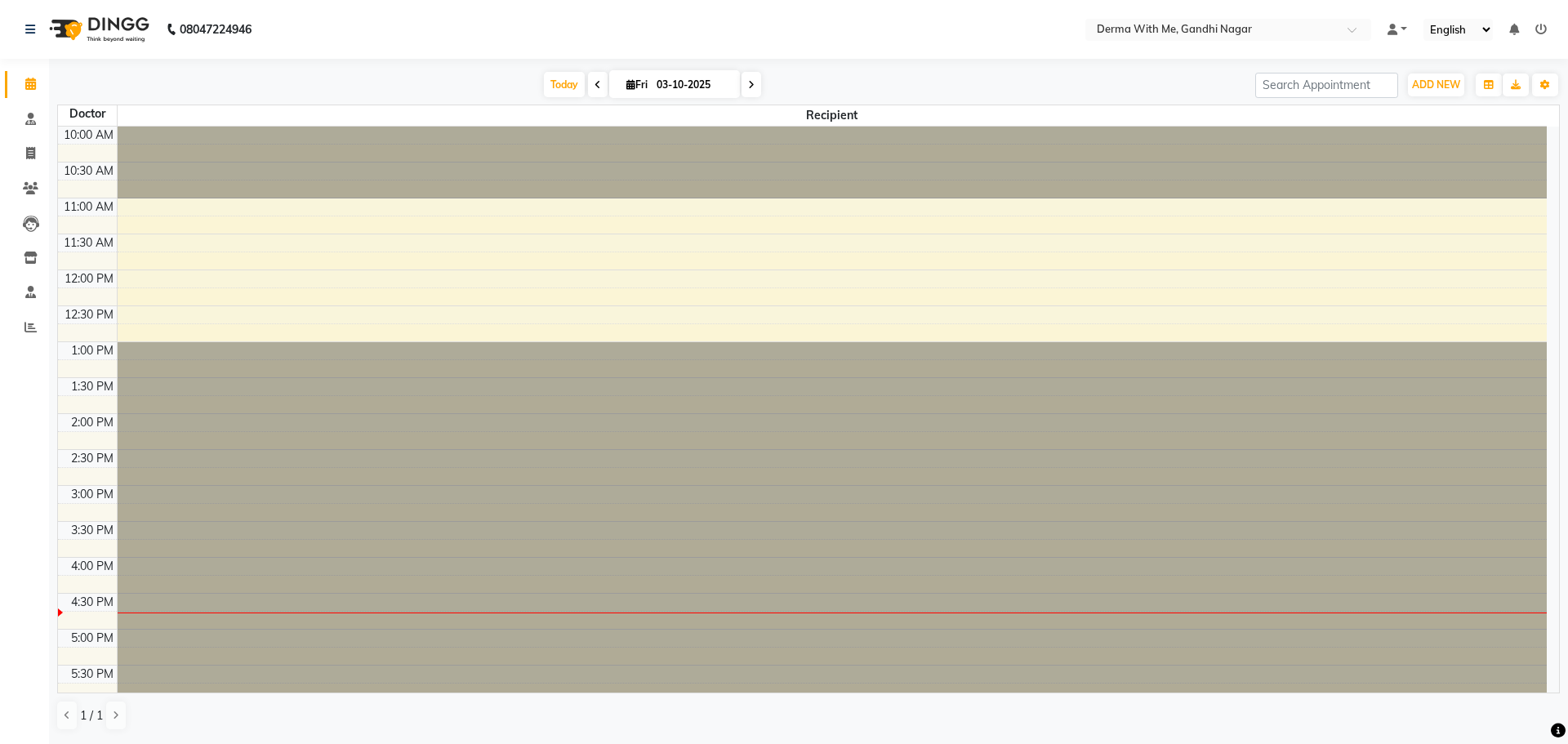
click at [137, 129] on div at bounding box center [832, 162] width 1430 height 72
click at [145, 150] on div at bounding box center [832, 162] width 1430 height 72
click at [147, 170] on div at bounding box center [832, 162] width 1430 height 72
click at [147, 184] on div at bounding box center [832, 162] width 1430 height 72
click at [17, 403] on div "Calendar Consultation Invoice Patients Leads Inventory Staff Reports Completed …" at bounding box center [110, 383] width 221 height 673
